Goal: Task Accomplishment & Management: Complete application form

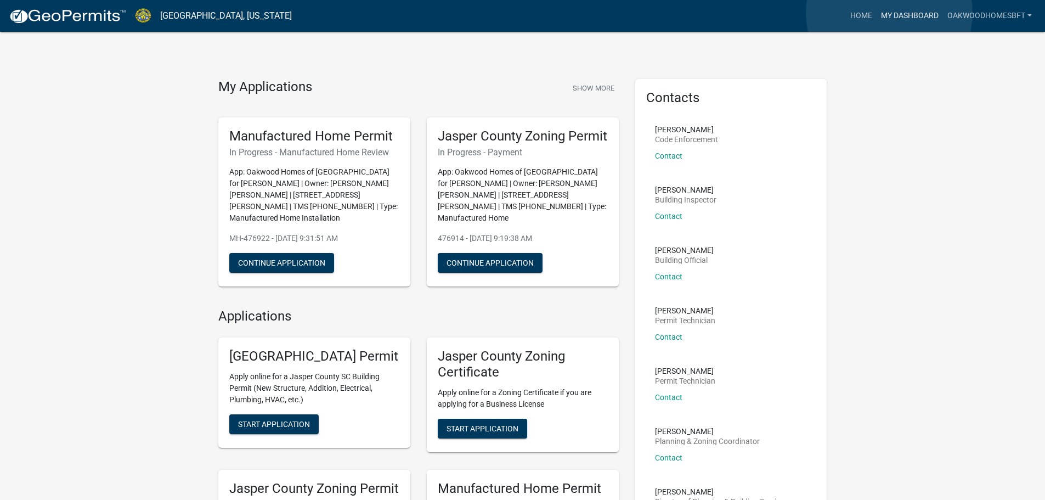
click at [889, 13] on link "My Dashboard" at bounding box center [910, 15] width 66 height 21
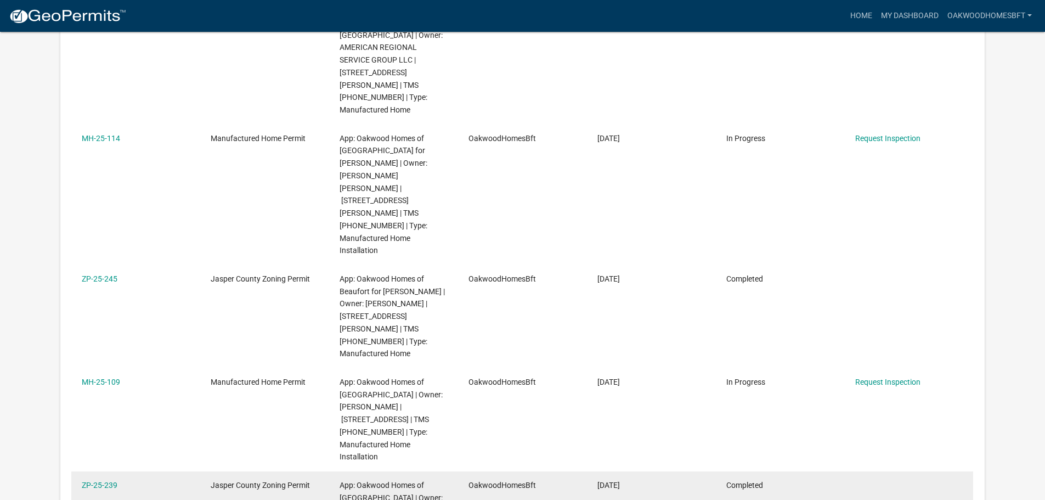
scroll to position [823, 0]
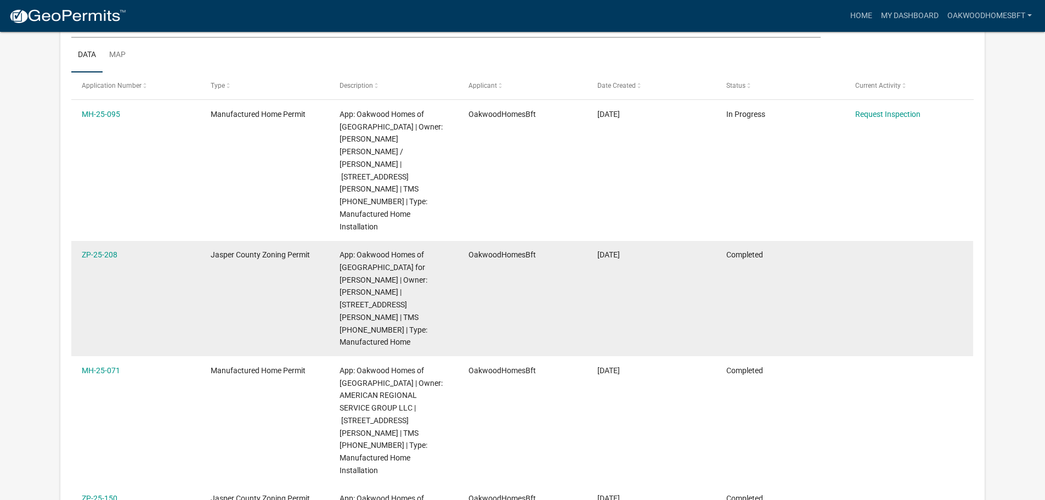
scroll to position [165, 0]
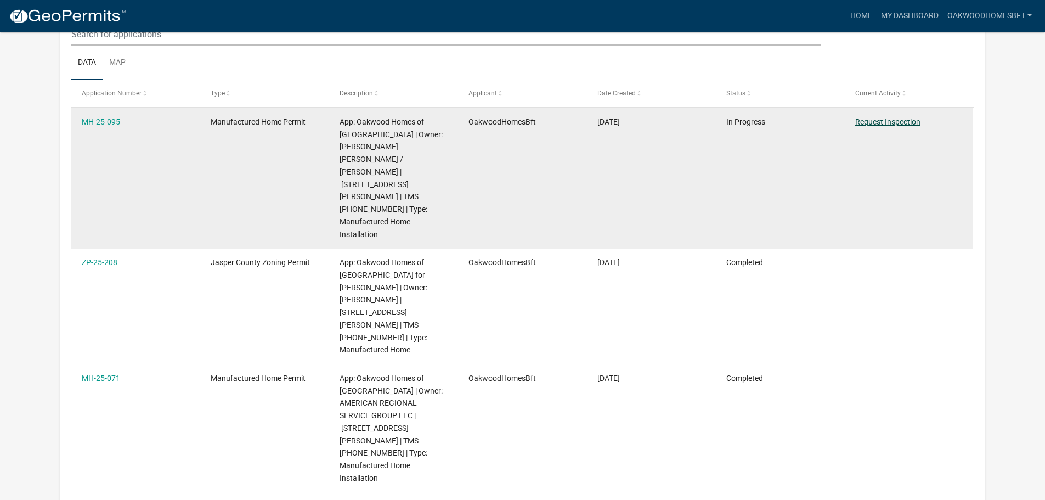
drag, startPoint x: 900, startPoint y: 117, endPoint x: 895, endPoint y: 119, distance: 5.7
click at [900, 117] on link "Request Inspection" at bounding box center [887, 121] width 65 height 9
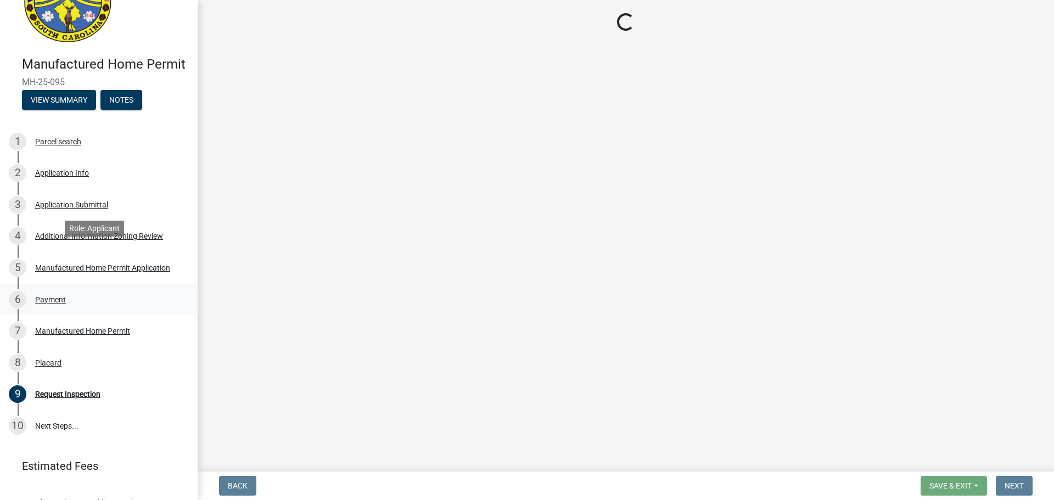
scroll to position [123, 0]
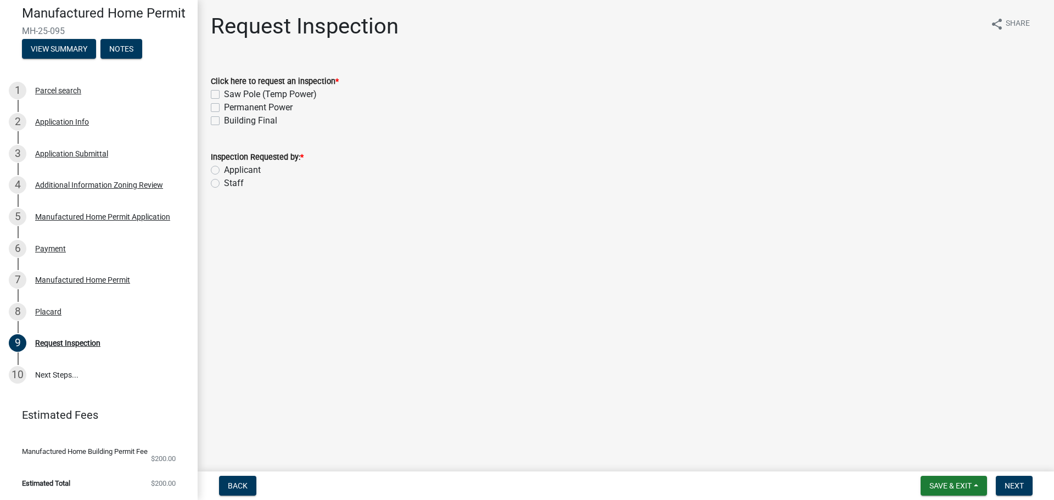
click at [250, 117] on label "Building Final" at bounding box center [250, 120] width 53 height 13
click at [231, 117] on input "Building Final" at bounding box center [227, 117] width 7 height 7
checkbox input "true"
checkbox input "false"
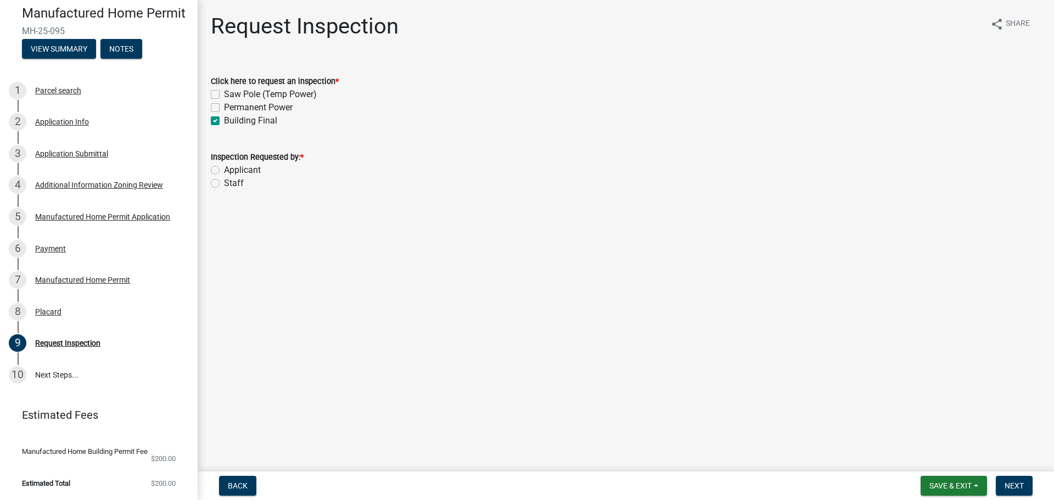
checkbox input "true"
click at [245, 108] on label "Permanent Power" at bounding box center [258, 107] width 69 height 13
click at [231, 108] on input "Permanent Power" at bounding box center [227, 104] width 7 height 7
checkbox input "true"
checkbox input "false"
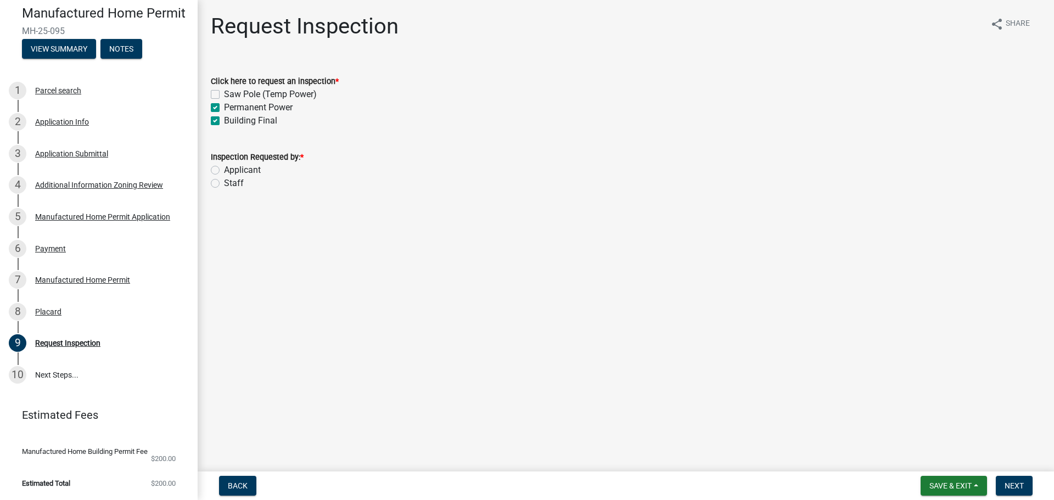
checkbox input "true"
click at [238, 165] on label "Applicant" at bounding box center [242, 170] width 37 height 13
click at [231, 165] on input "Applicant" at bounding box center [227, 167] width 7 height 7
radio input "true"
